Goal: Navigation & Orientation: Find specific page/section

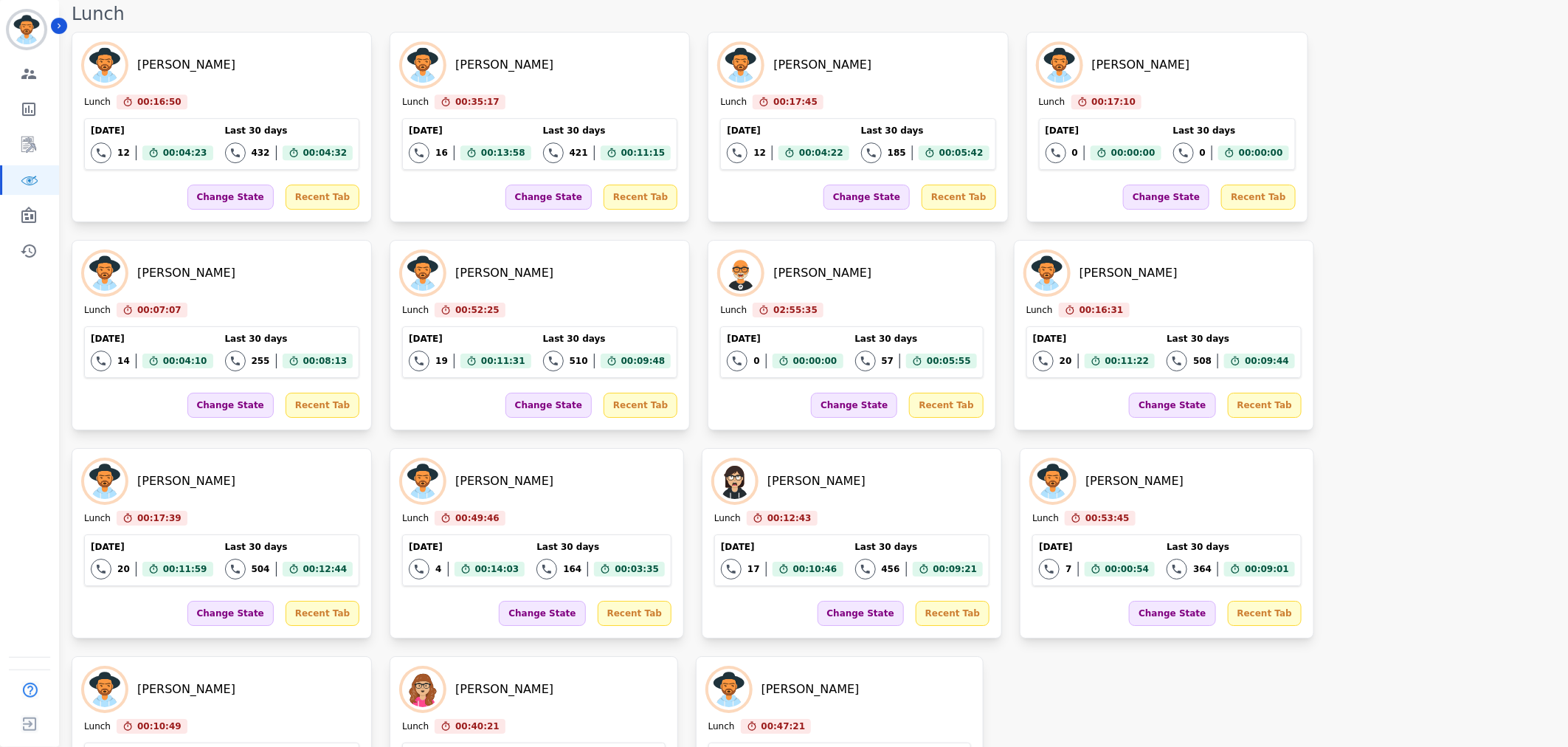
scroll to position [2113, 0]
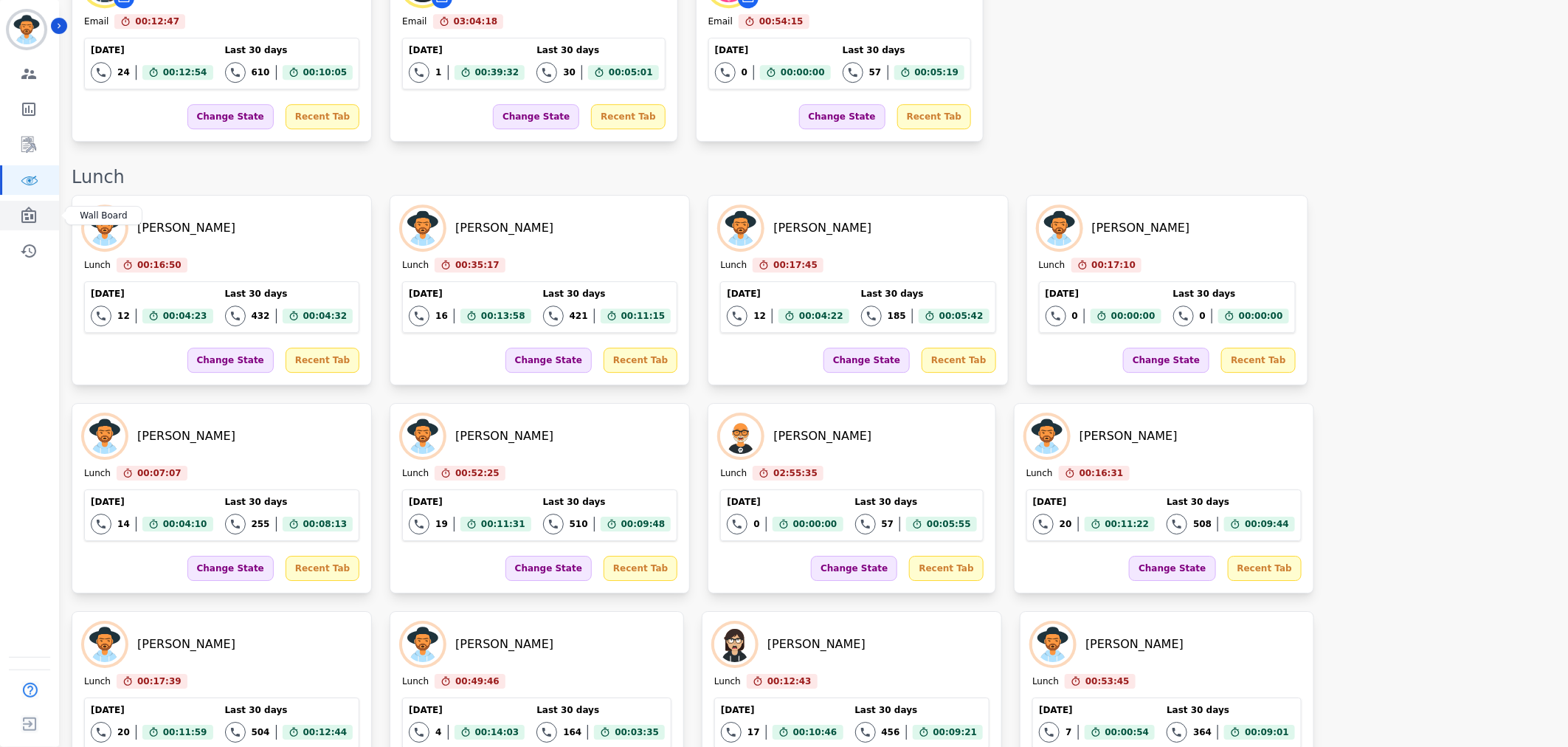
click at [38, 208] on link "Sidebar" at bounding box center [31, 215] width 57 height 30
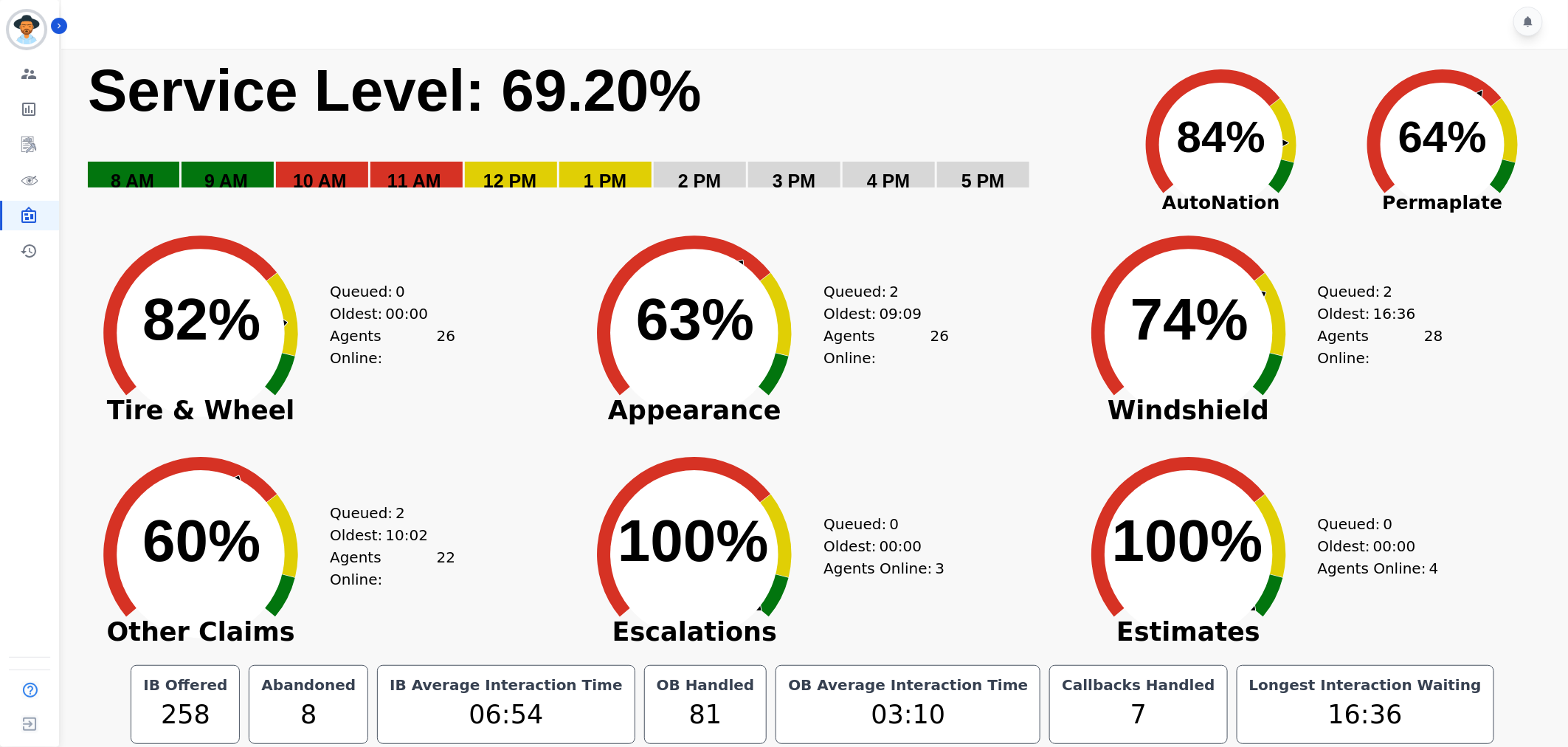
scroll to position [8, 0]
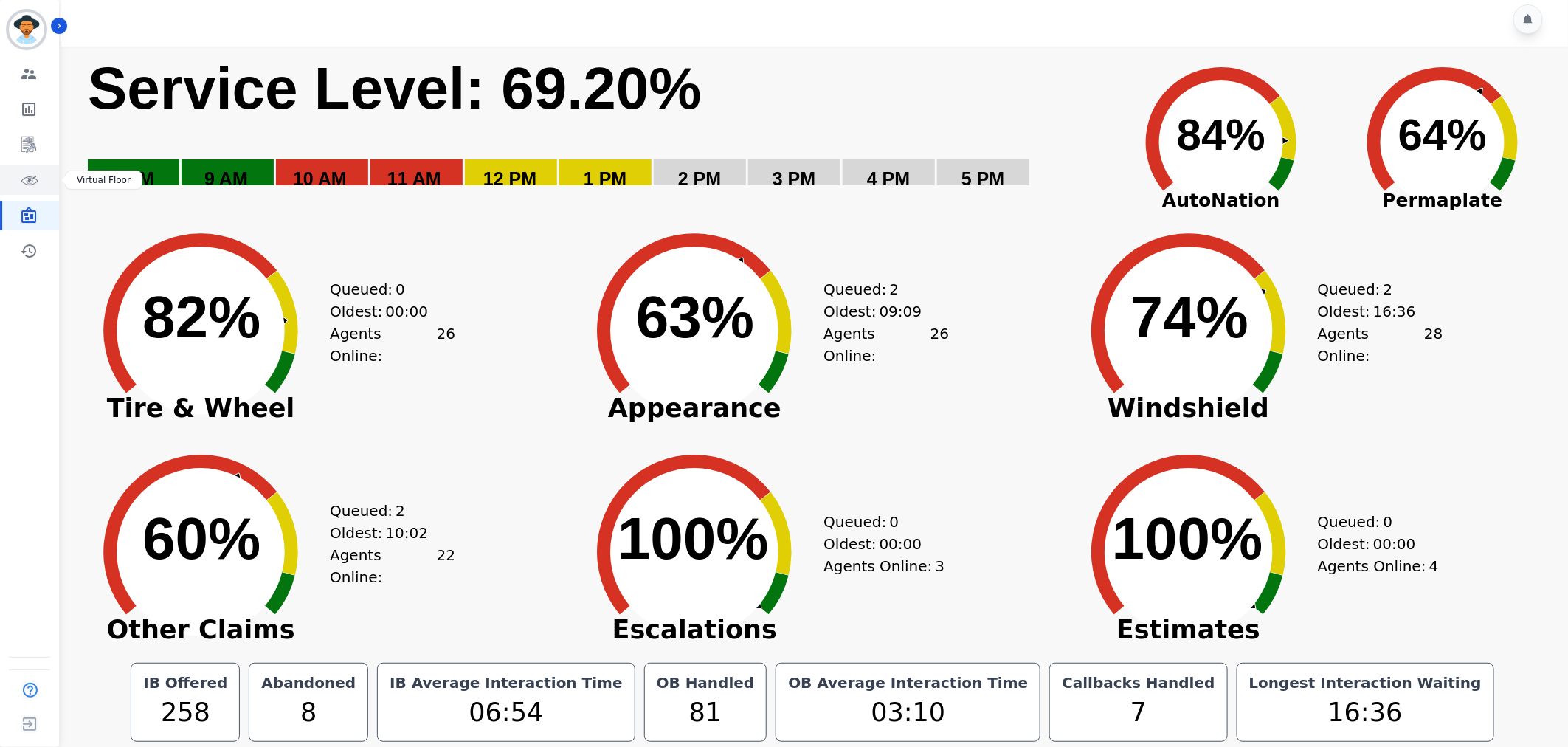
click at [13, 177] on link "Sidebar" at bounding box center [31, 180] width 57 height 30
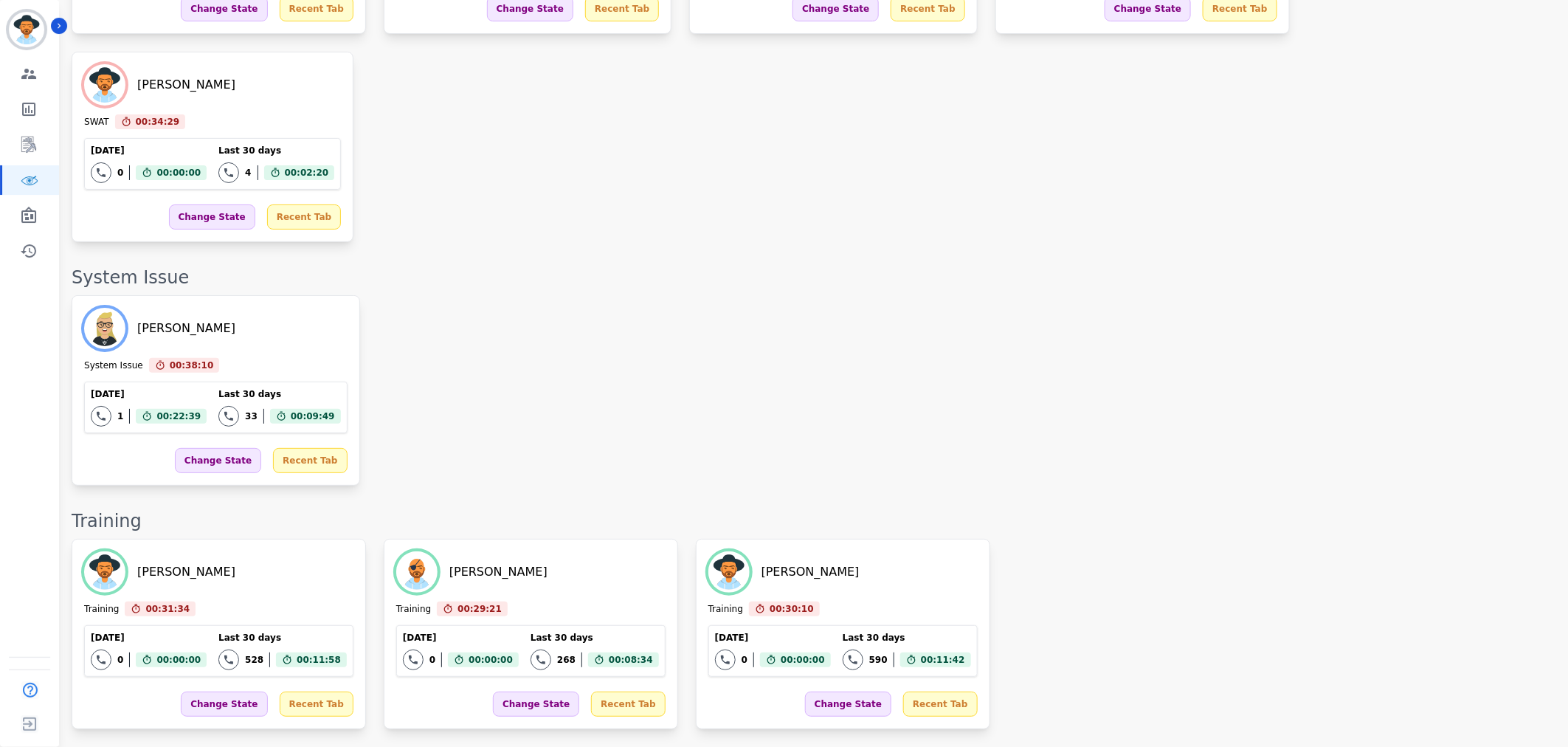
scroll to position [2594, 0]
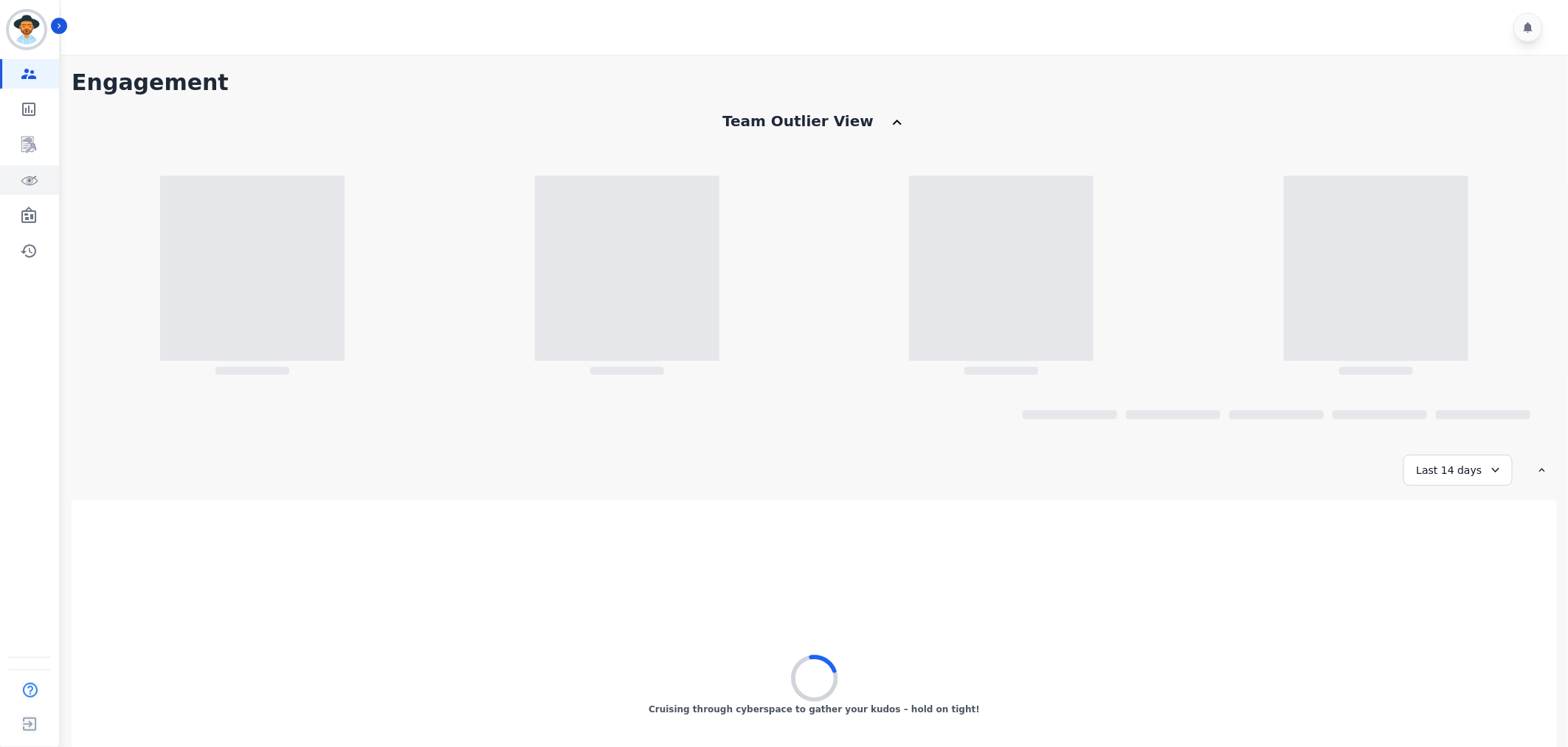
click at [26, 173] on icon "Sidebar" at bounding box center [29, 181] width 18 height 18
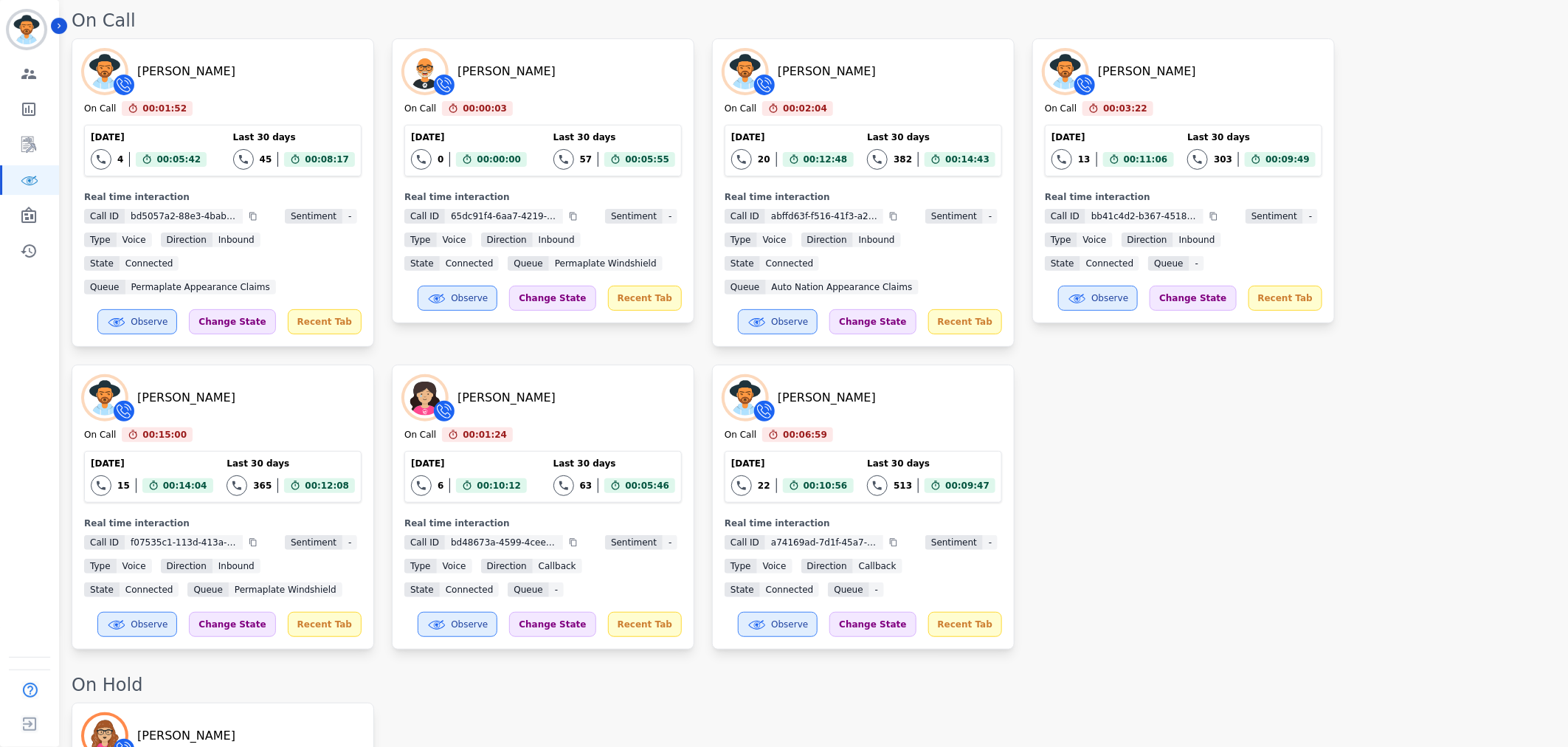
scroll to position [492, 0]
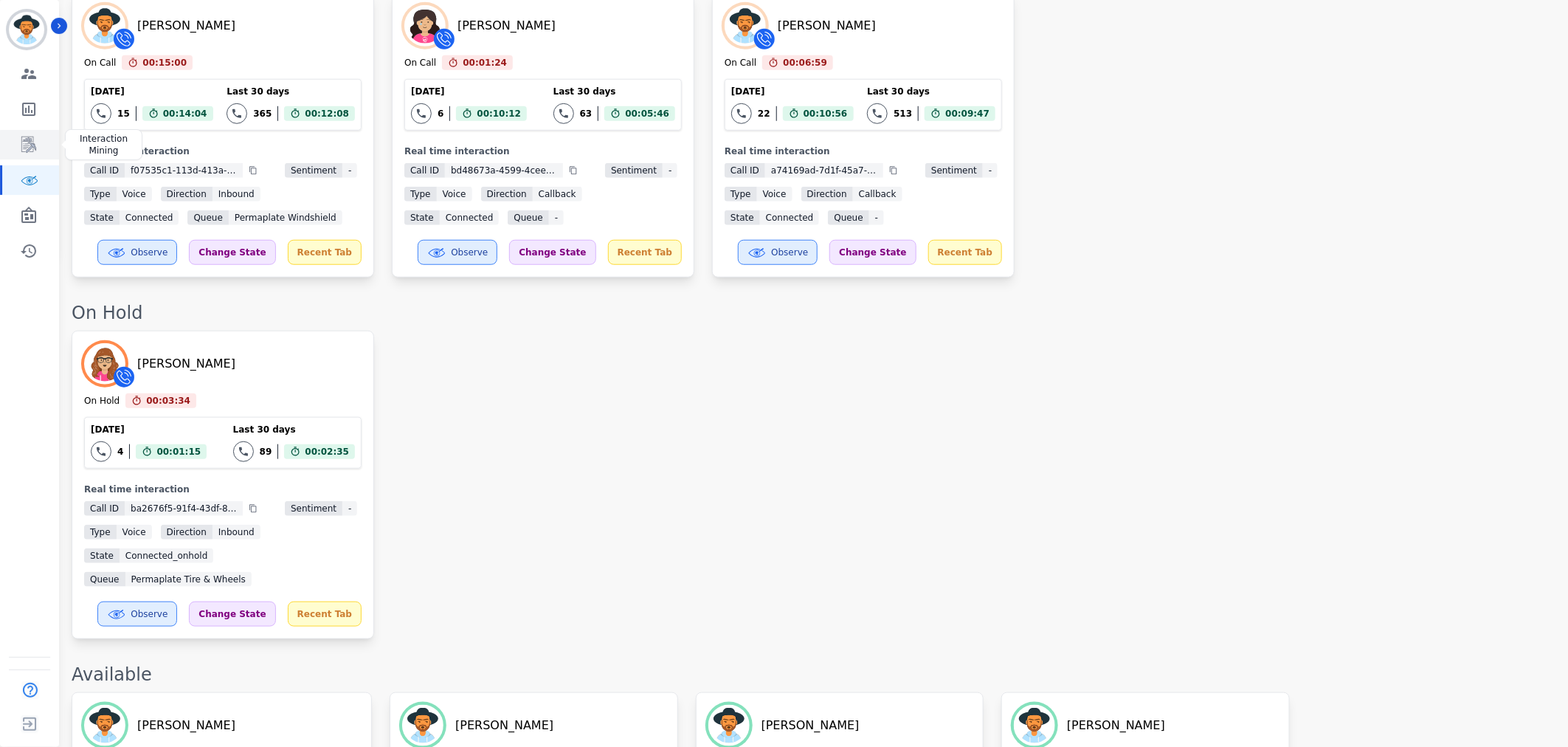
click at [31, 143] on icon "Sidebar" at bounding box center [29, 144] width 12 height 14
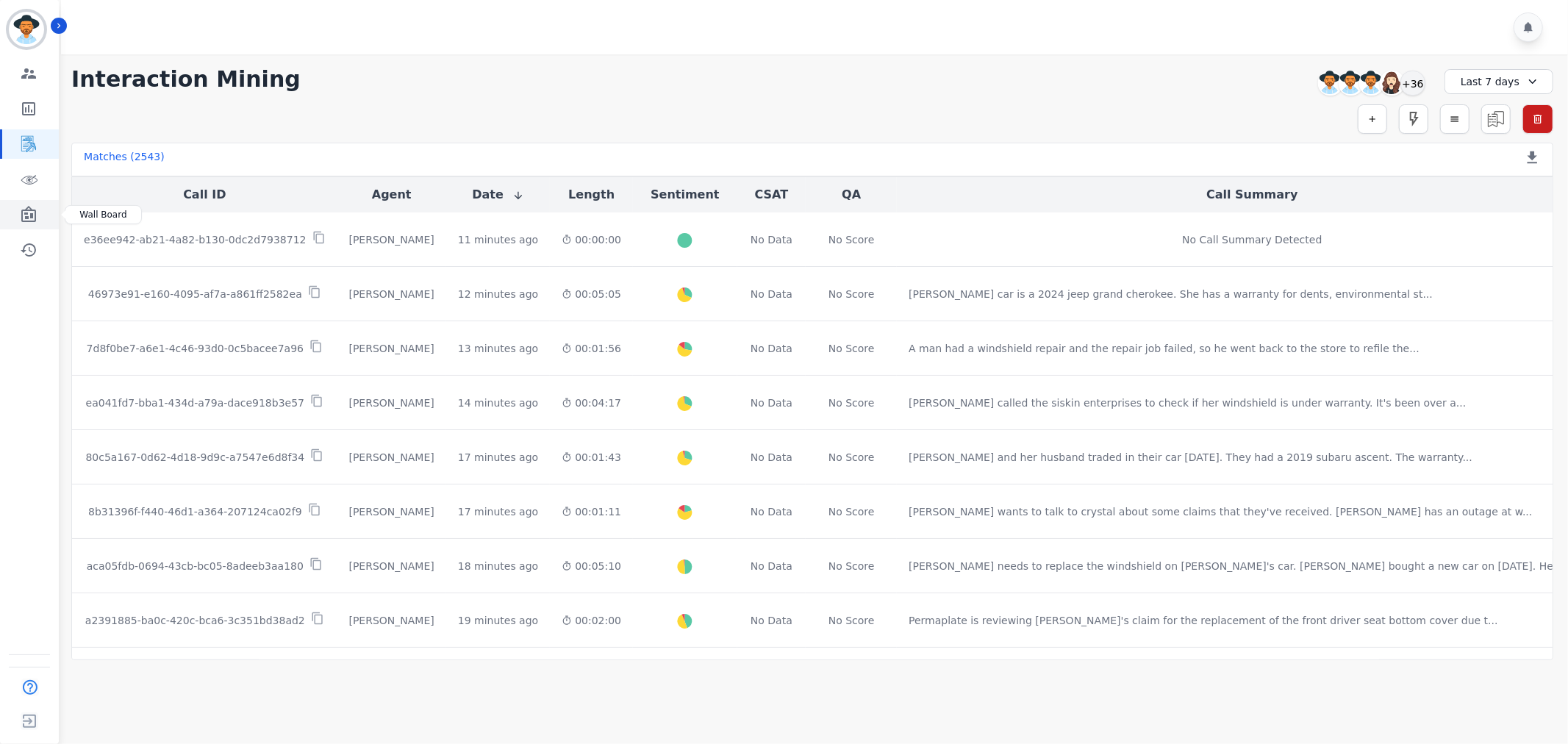
click at [23, 214] on icon "Sidebar" at bounding box center [29, 213] width 14 height 16
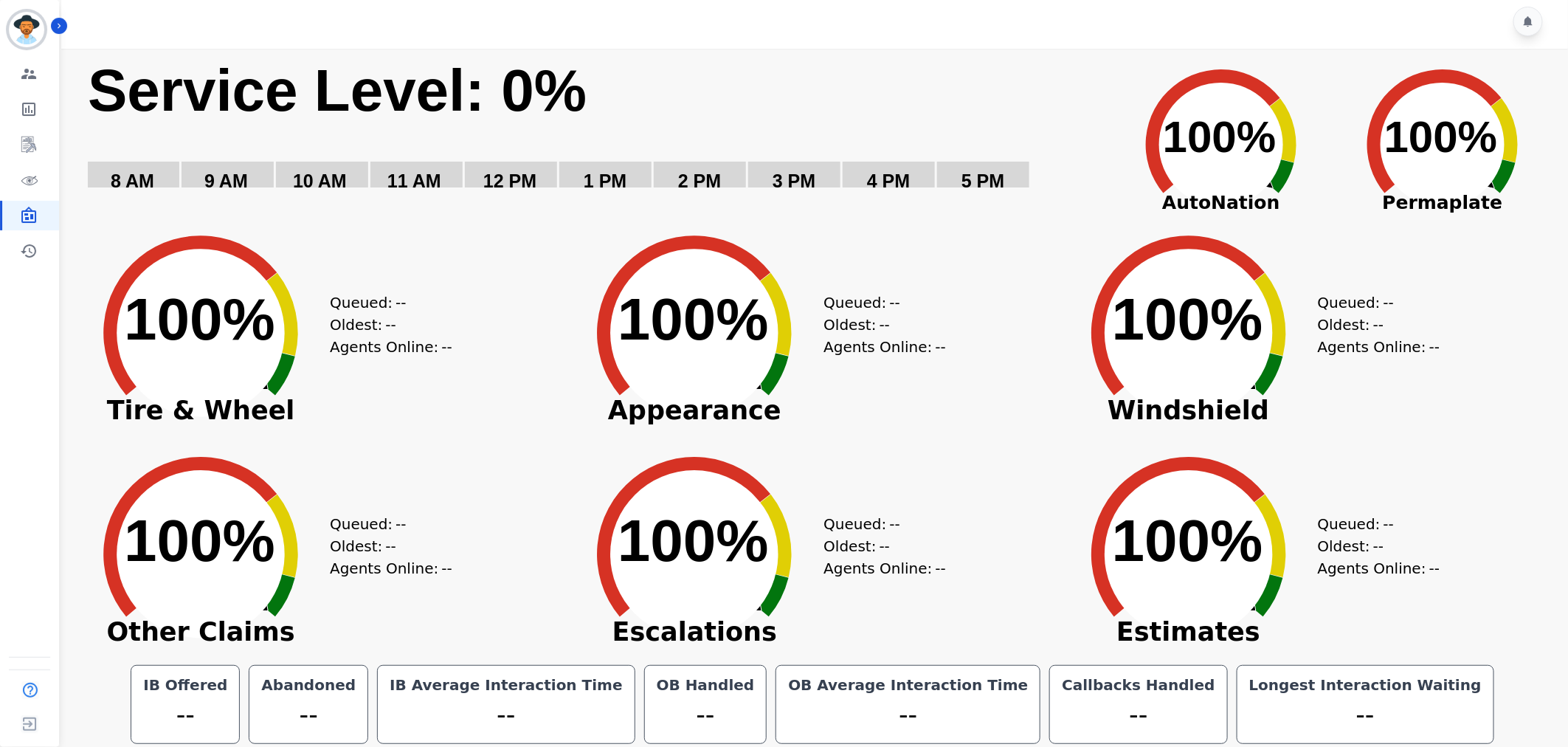
scroll to position [8, 0]
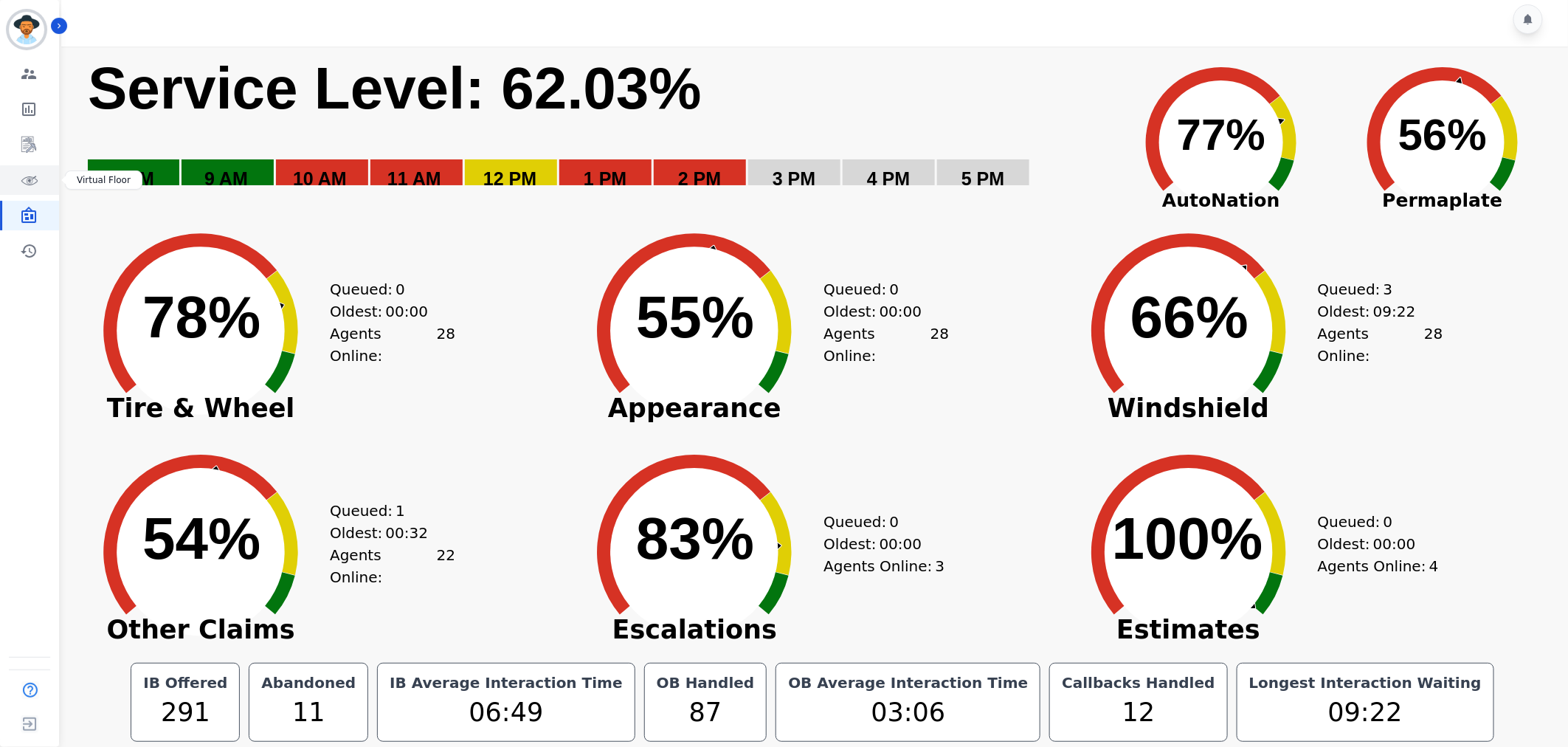
click at [23, 175] on icon "Sidebar" at bounding box center [29, 181] width 18 height 18
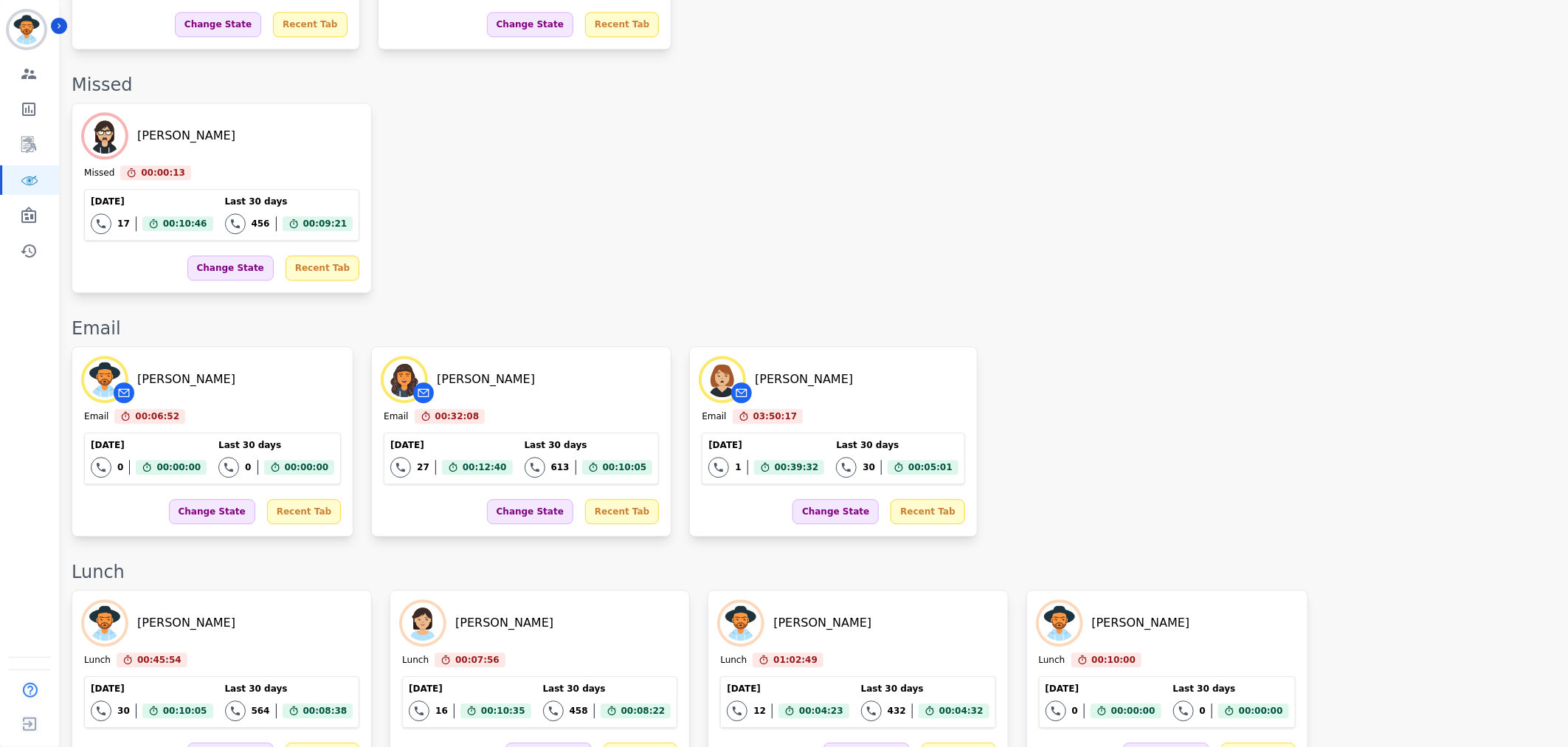
scroll to position [1585, 0]
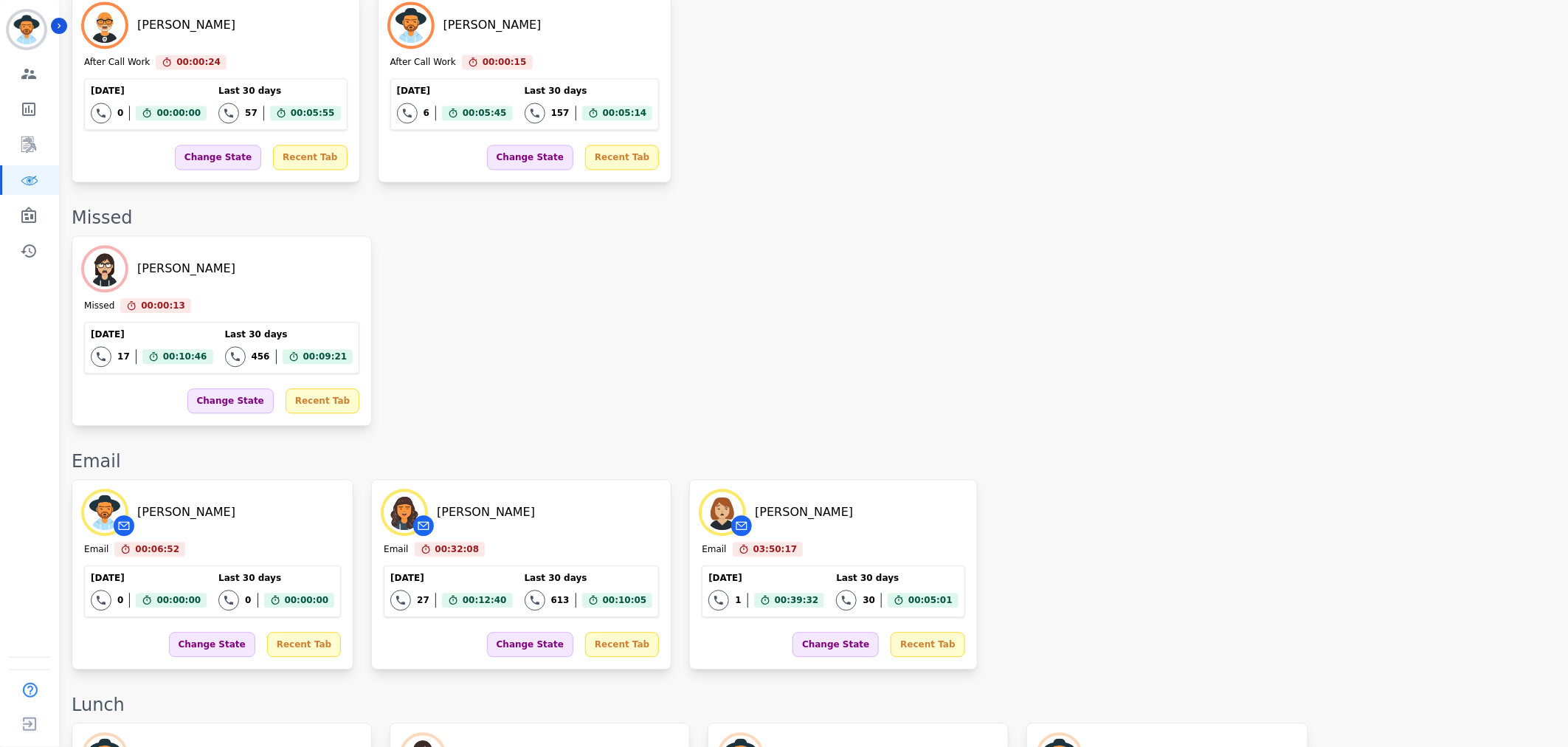
click at [1144, 537] on div "Beatriz Avila Email 00:06:52 Current State: Email Today 0 Total interactions co…" at bounding box center [812, 575] width 1481 height 190
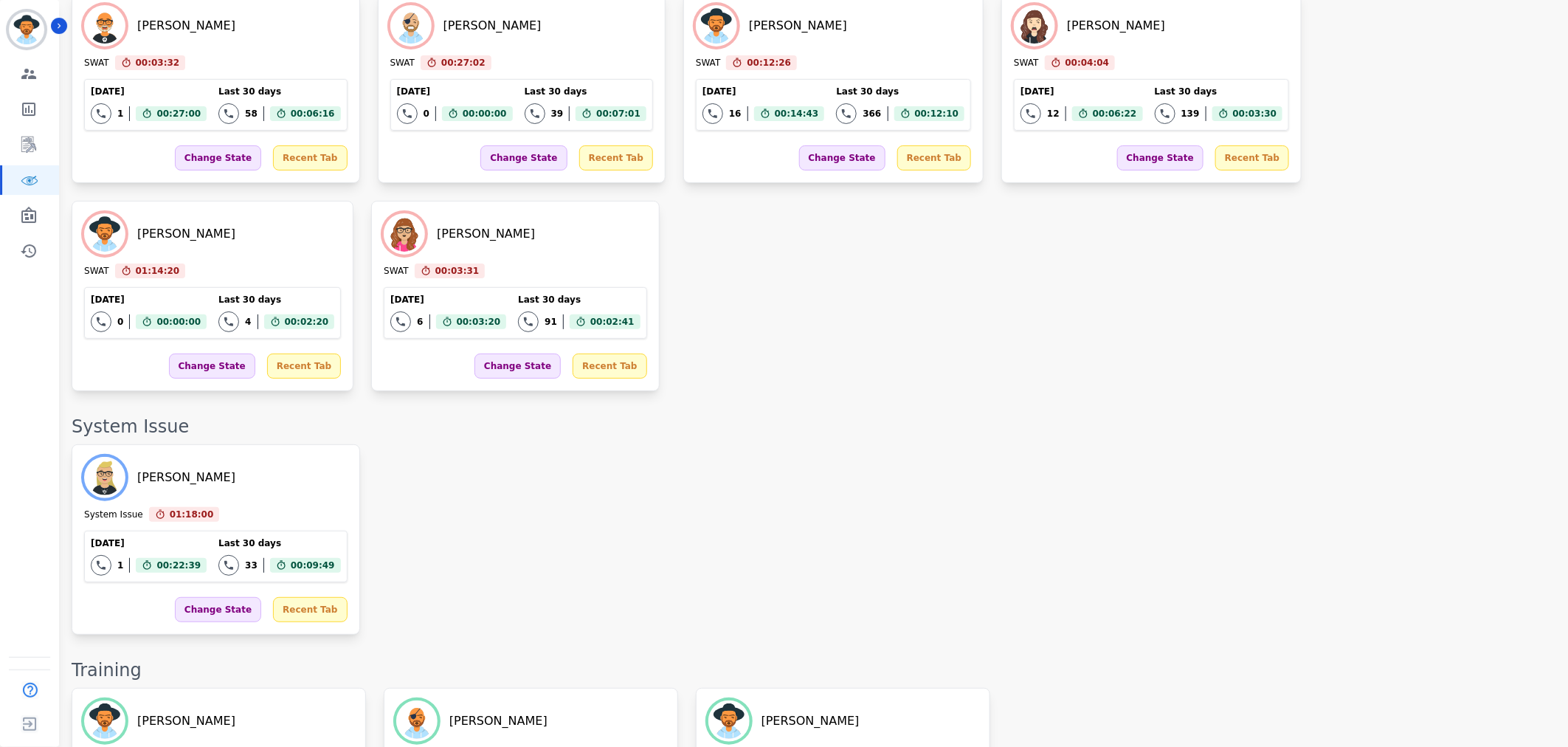
scroll to position [2663, 0]
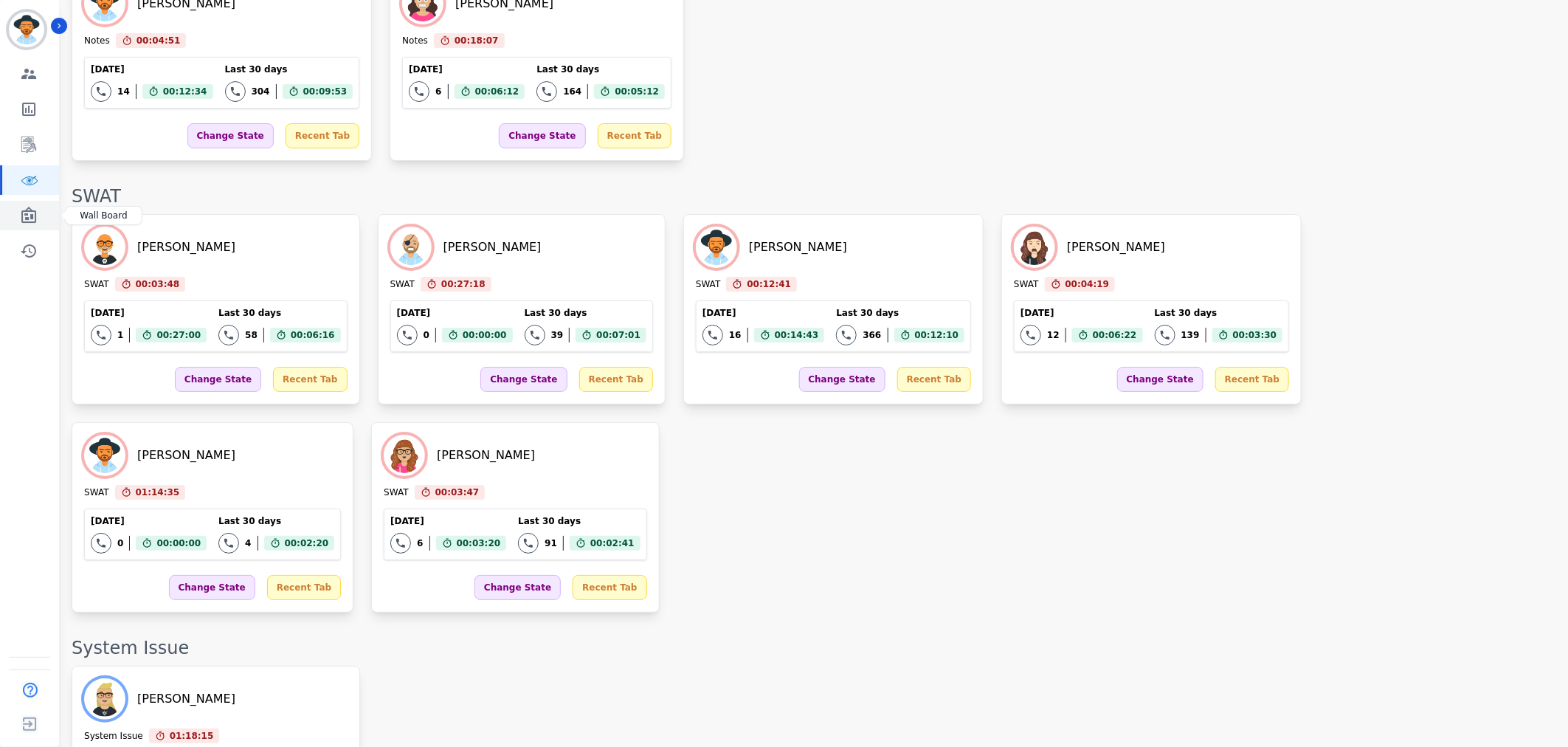
click at [2, 215] on link "Sidebar" at bounding box center [31, 215] width 57 height 30
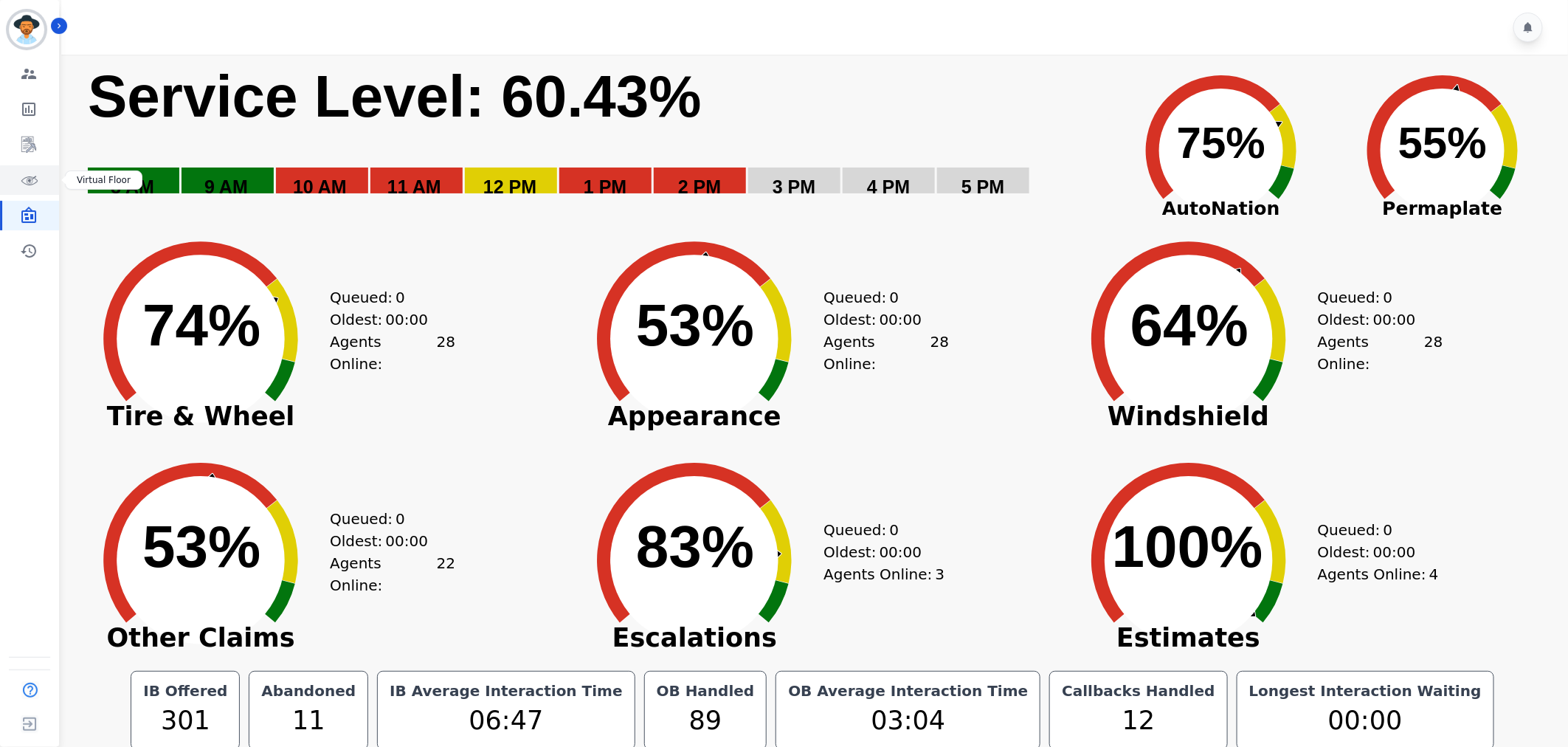
click at [27, 189] on link "Sidebar" at bounding box center [31, 180] width 57 height 30
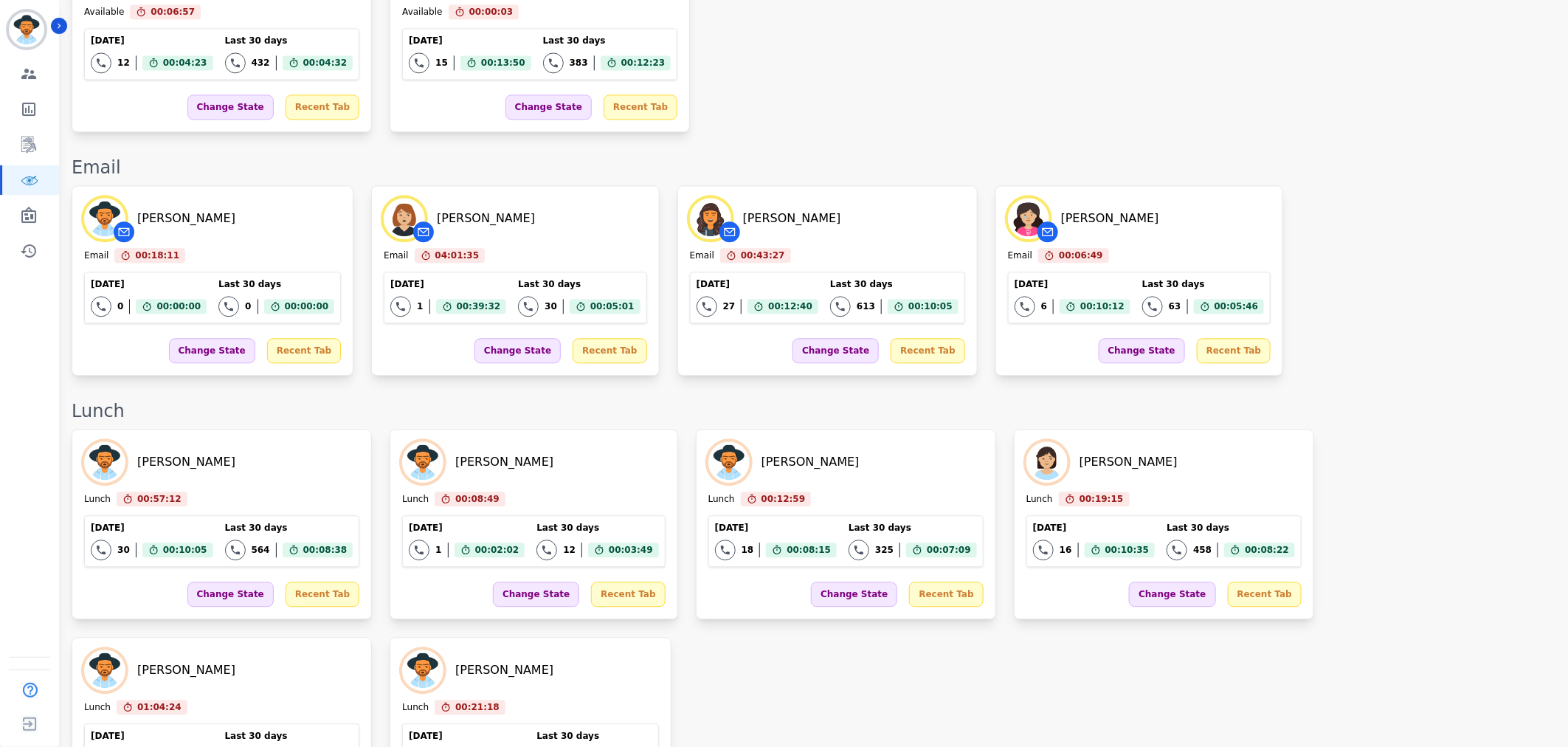
scroll to position [1641, 0]
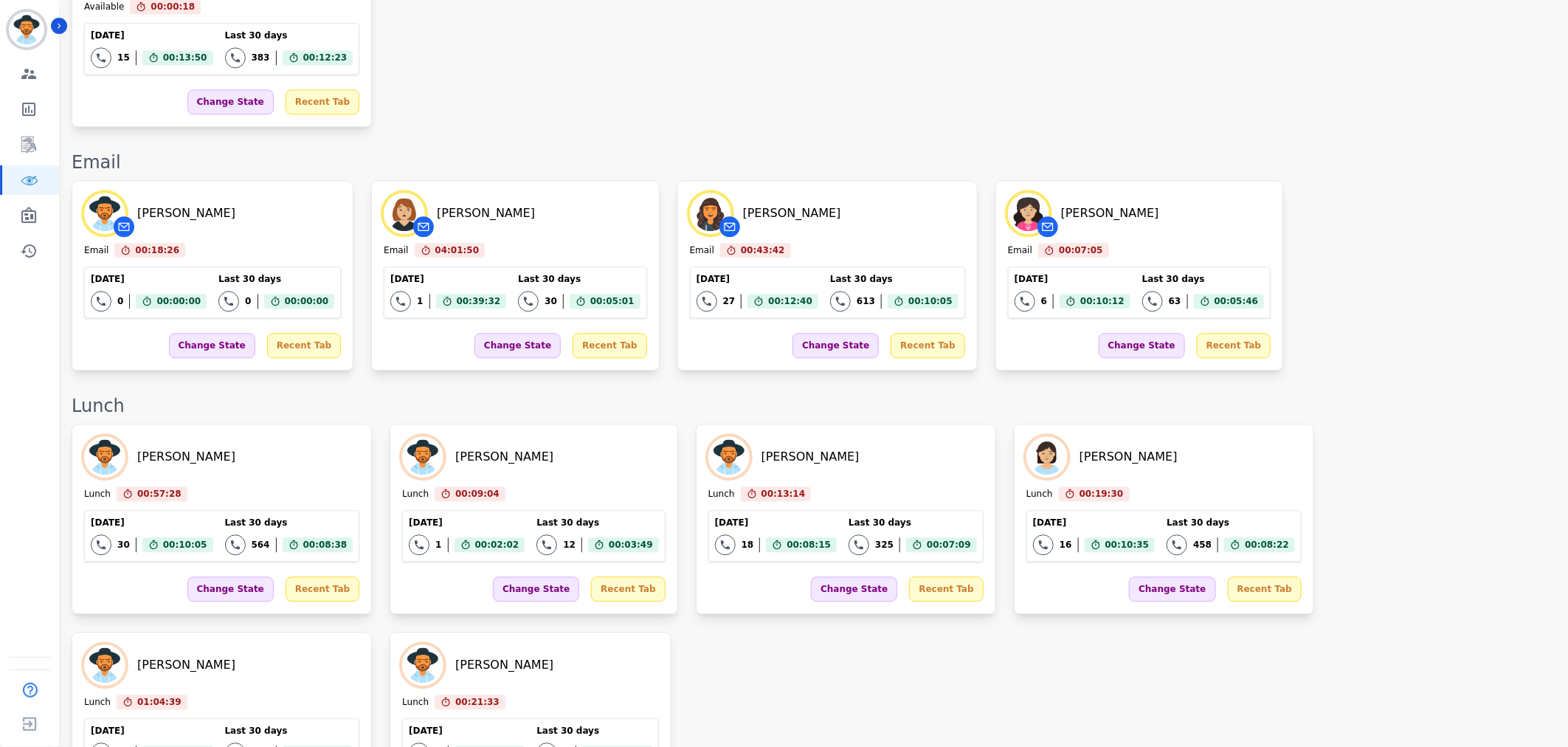
click at [1068, 527] on div "Emmory LeeSang Lunch 00:57:28 Current State: Lunch Today 30 Total interactions …" at bounding box center [812, 623] width 1481 height 399
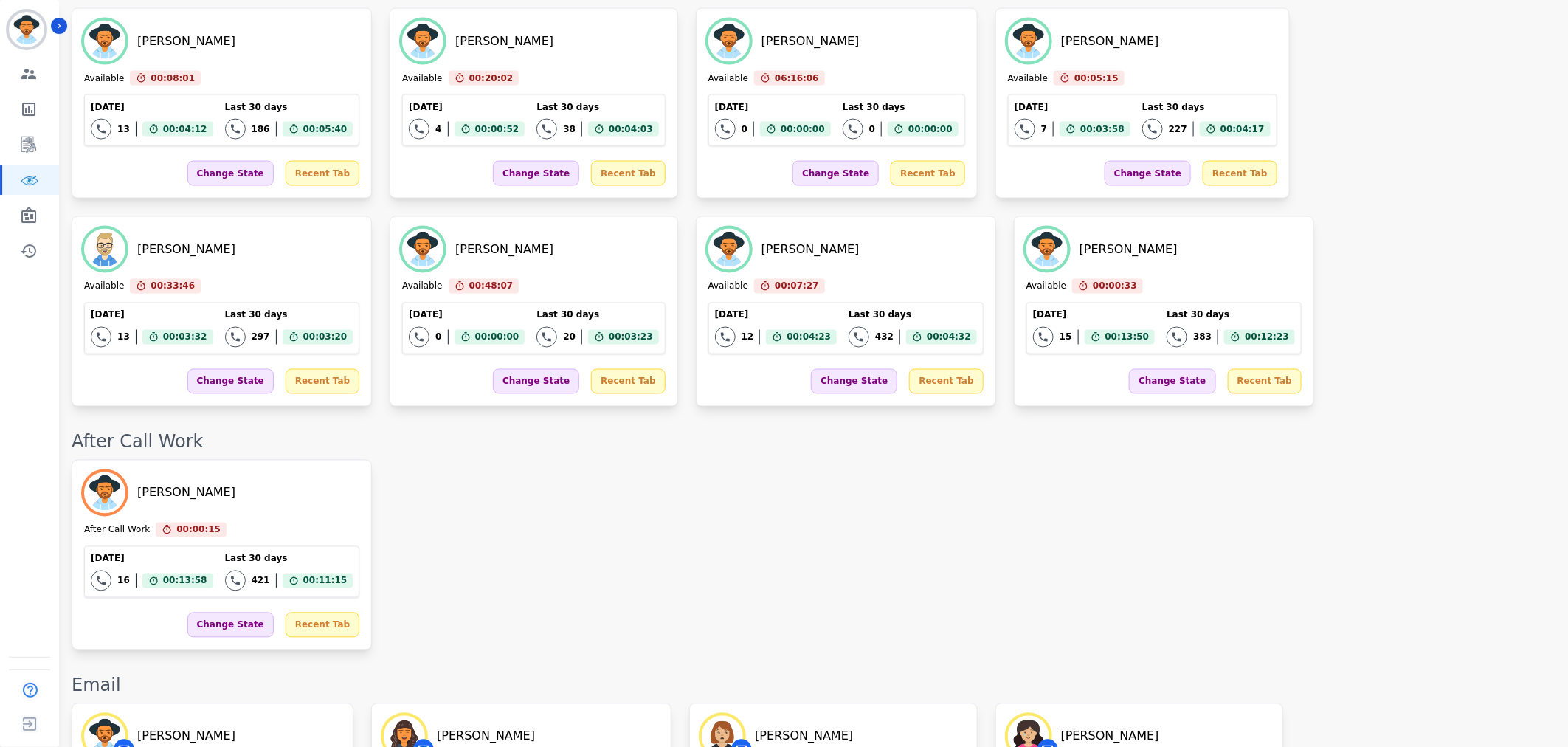
scroll to position [824, 0]
